Goal: Navigation & Orientation: Find specific page/section

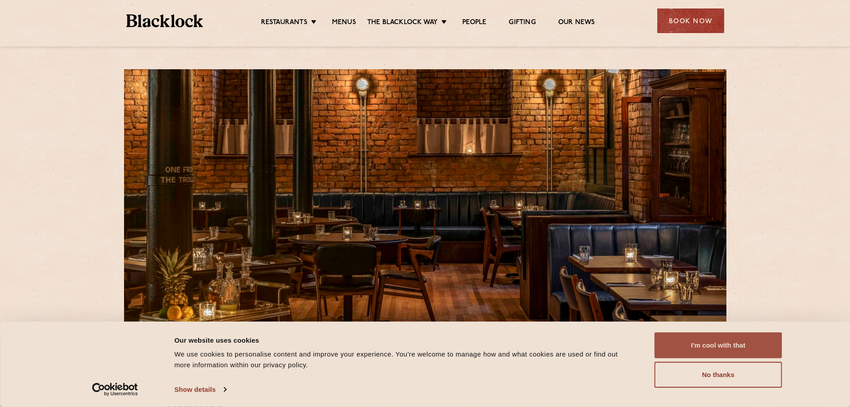
click at [717, 344] on button "I'm cool with that" at bounding box center [719, 345] width 128 height 26
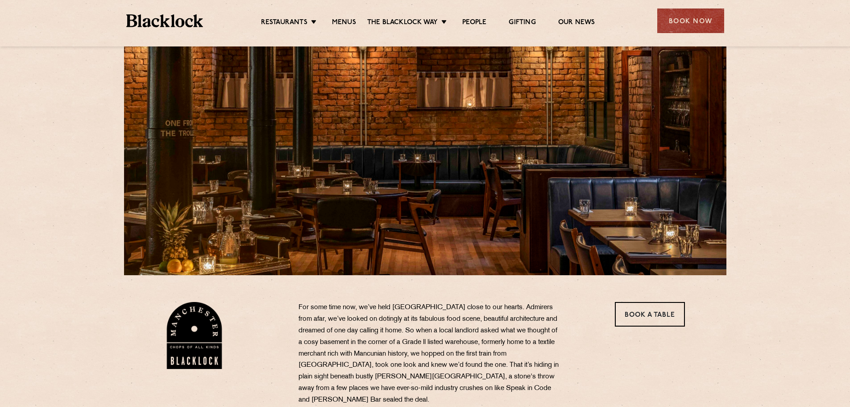
scroll to position [45, 0]
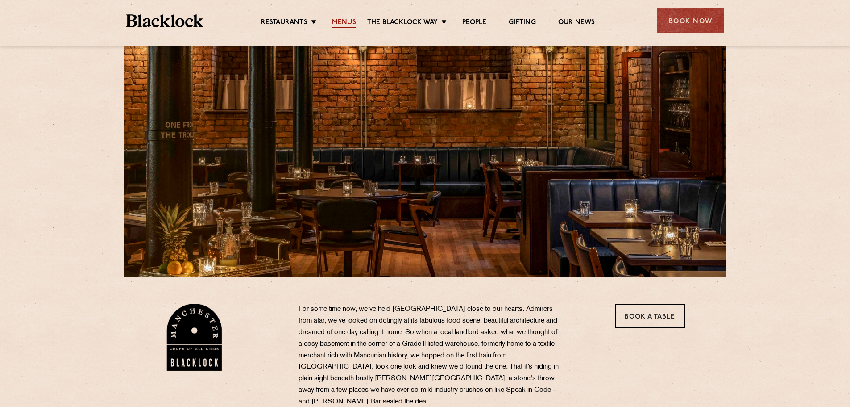
click at [344, 20] on link "Menus" at bounding box center [344, 23] width 24 height 10
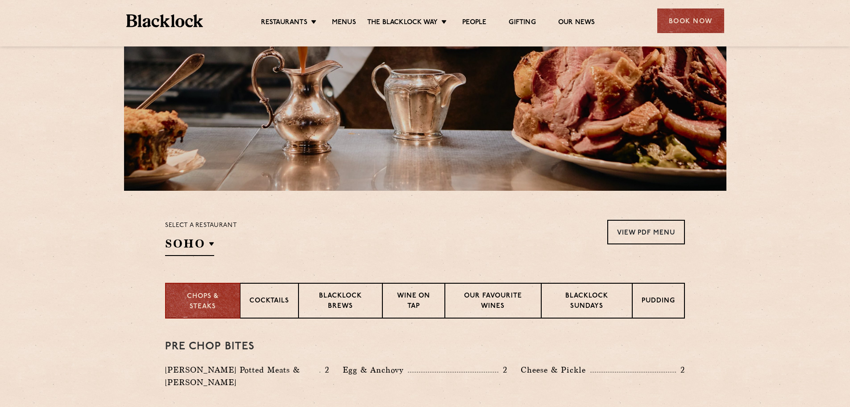
scroll to position [134, 0]
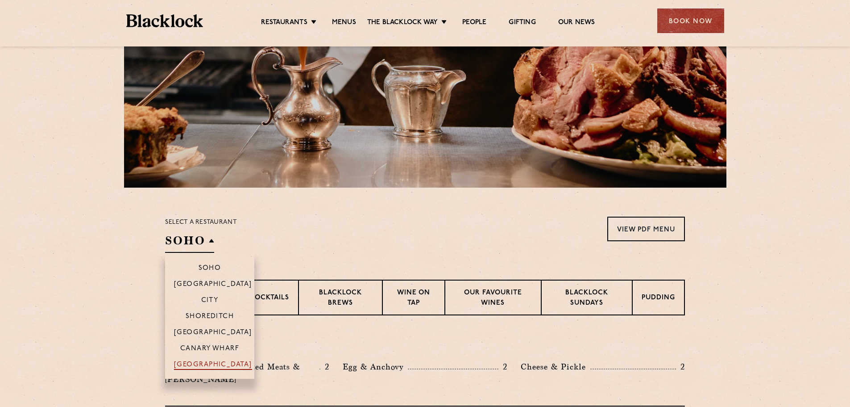
click at [200, 362] on p "[GEOGRAPHIC_DATA]" at bounding box center [213, 365] width 78 height 9
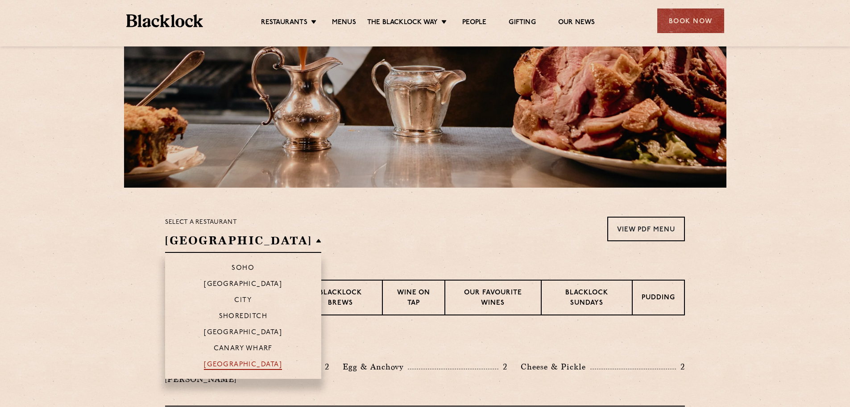
click at [204, 362] on p "[GEOGRAPHIC_DATA]" at bounding box center [243, 365] width 78 height 9
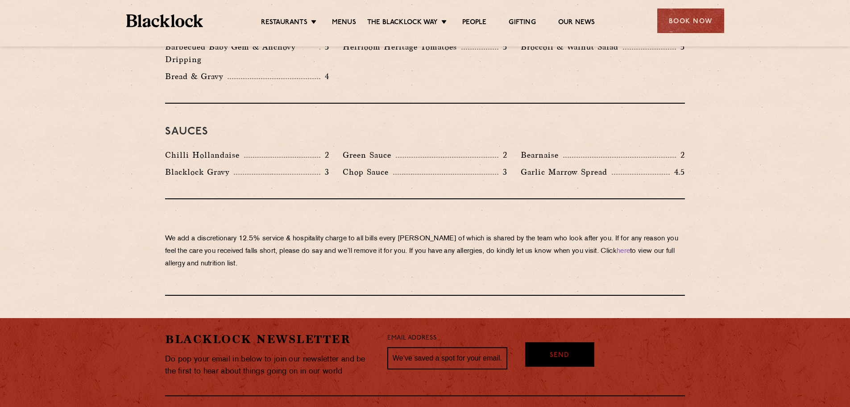
scroll to position [1445, 0]
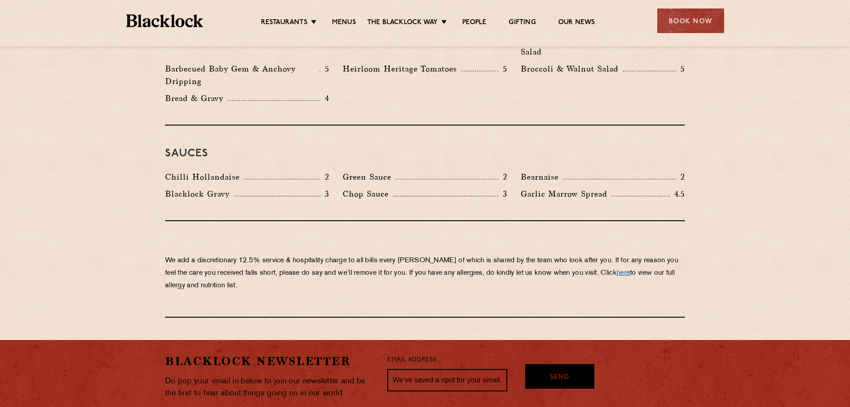
click at [617, 270] on link "here" at bounding box center [623, 273] width 13 height 7
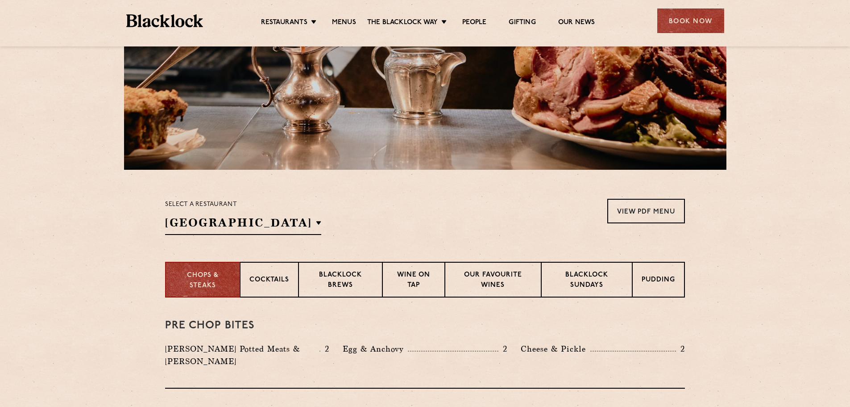
scroll to position [17, 0]
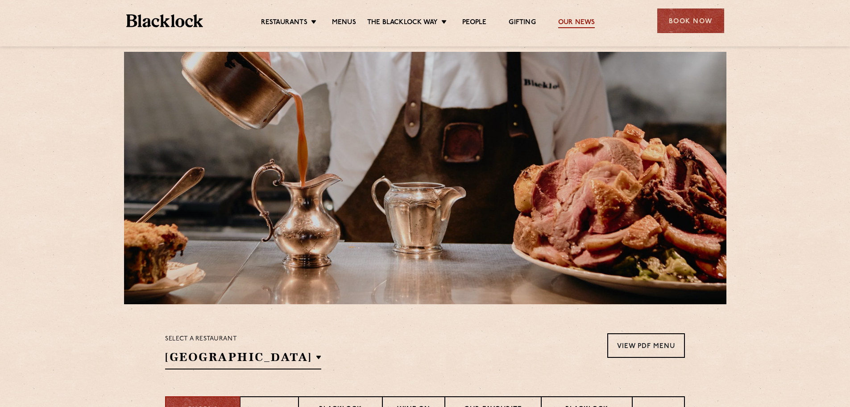
click at [578, 20] on link "Our News" at bounding box center [576, 23] width 37 height 10
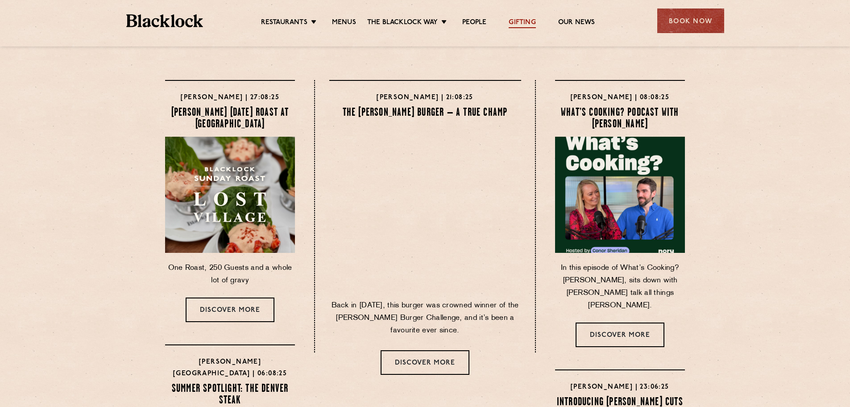
click at [515, 19] on link "Gifting" at bounding box center [522, 23] width 27 height 10
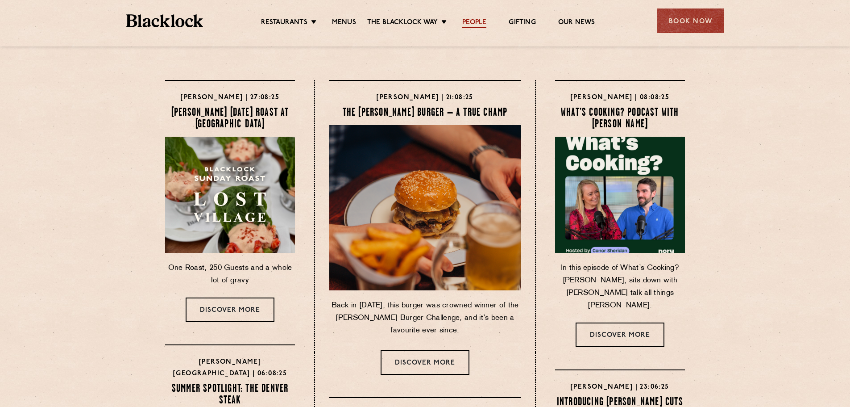
click at [476, 19] on link "People" at bounding box center [474, 23] width 24 height 10
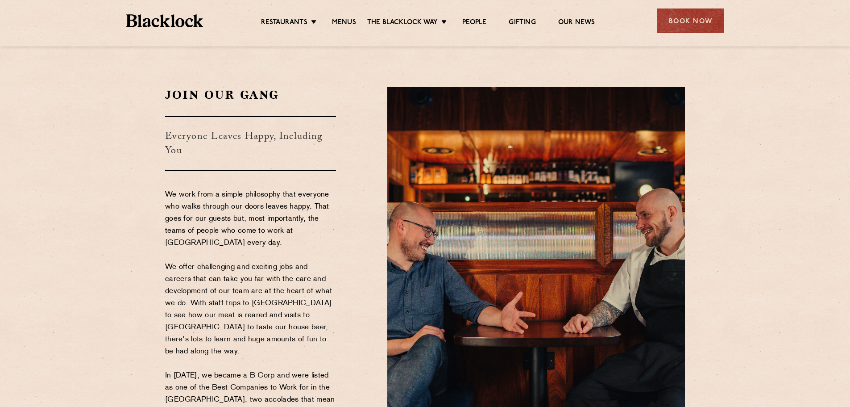
click at [230, 11] on div "Restaurants Soho City Shoreditch Covent Garden Canary Wharf Manchester Birmingh…" at bounding box center [425, 20] width 625 height 40
